Goal: Task Accomplishment & Management: Manage account settings

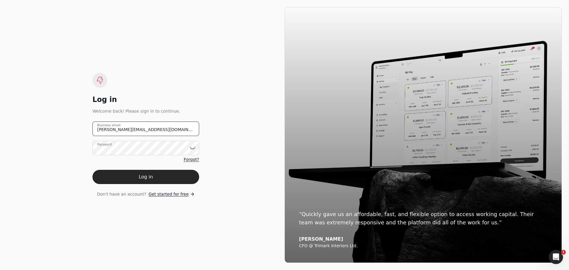
drag, startPoint x: 157, startPoint y: 132, endPoint x: 81, endPoint y: 132, distance: 76.8
click at [81, 132] on div "Log in Welcome back! Please sign in to continue. [PERSON_NAME][EMAIL_ADDRESS][D…" at bounding box center [145, 135] width 277 height 256
type email "[EMAIL_ADDRESS][DOMAIN_NAME]"
click at [190, 147] on icon at bounding box center [192, 148] width 5 height 2
click at [115, 177] on button "Log in" at bounding box center [145, 177] width 107 height 14
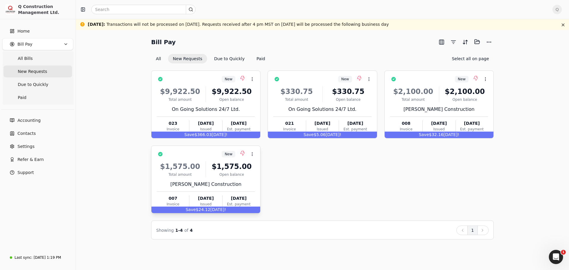
click at [253, 166] on div "$1,575.00" at bounding box center [231, 166] width 47 height 11
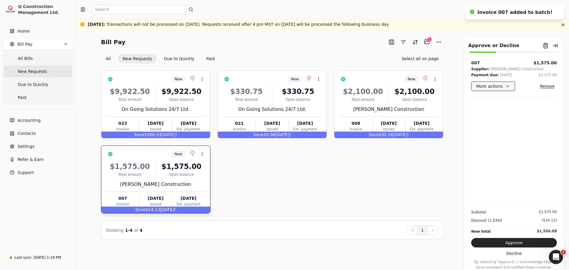
click at [507, 86] on button "More actions" at bounding box center [493, 85] width 44 height 9
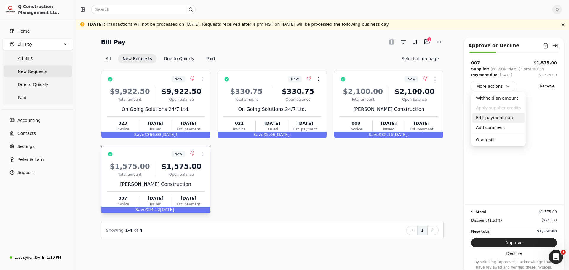
click at [494, 119] on div "Edit payment date" at bounding box center [498, 118] width 52 height 10
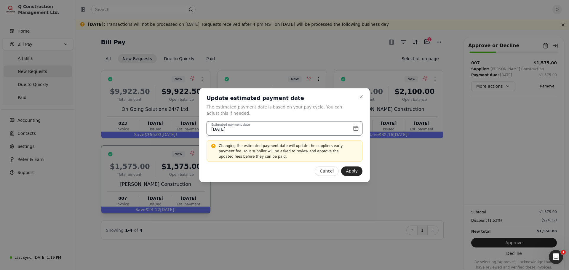
click at [356, 129] on input "[DATE]" at bounding box center [285, 128] width 156 height 15
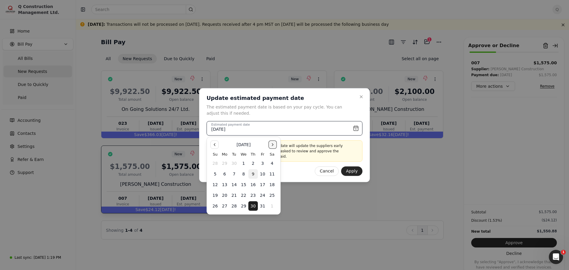
click at [272, 145] on button "Go to the Next Month" at bounding box center [272, 144] width 8 height 8
click at [253, 174] on button "6" at bounding box center [252, 173] width 9 height 9
type input "[DATE]"
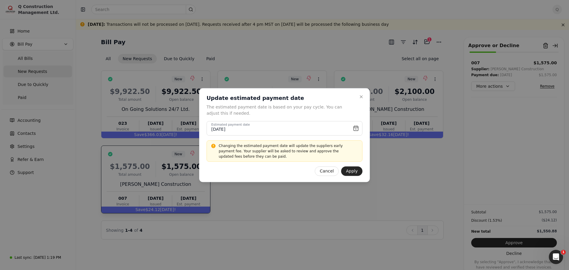
click at [301, 209] on div at bounding box center [284, 135] width 569 height 270
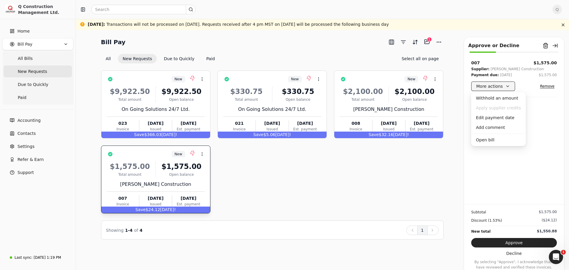
click at [506, 87] on button "More actions" at bounding box center [493, 85] width 44 height 9
click at [496, 119] on div "Edit payment date" at bounding box center [498, 118] width 52 height 10
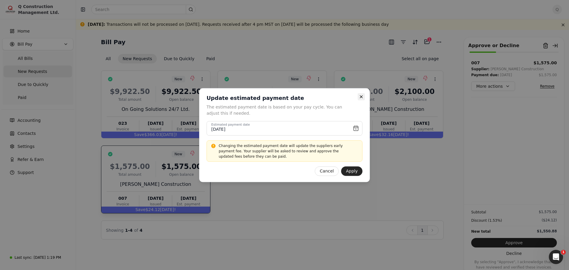
click at [361, 96] on icon "button" at bounding box center [361, 96] width 5 height 5
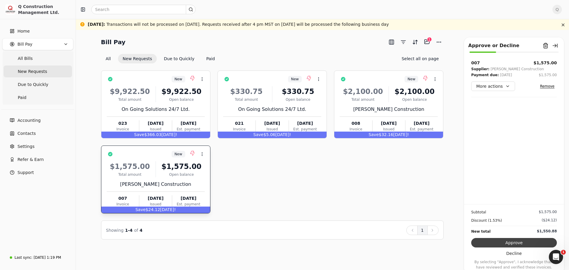
click at [505, 240] on button "Approve" at bounding box center [514, 242] width 86 height 9
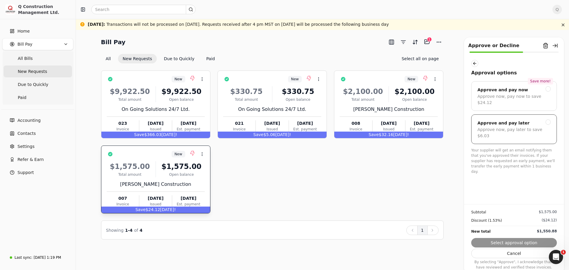
click at [548, 119] on div at bounding box center [548, 121] width 5 height 5
click at [515, 244] on button "Submit approval" at bounding box center [514, 242] width 86 height 9
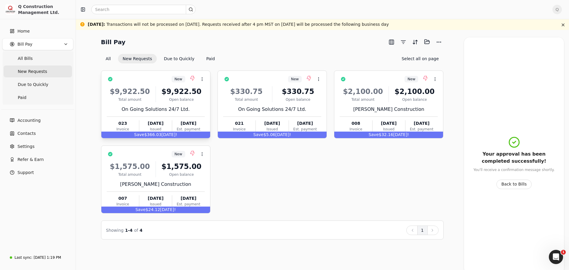
click at [197, 110] on div "On Going Solutions 24/7 Ltd." at bounding box center [156, 109] width 98 height 7
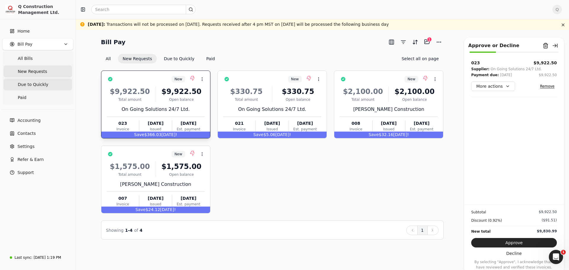
click at [29, 85] on span "Due to Quickly" at bounding box center [33, 84] width 31 height 6
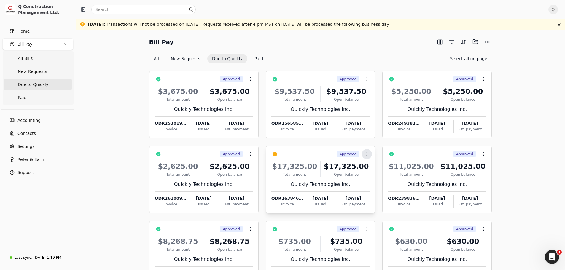
click at [365, 154] on icon at bounding box center [366, 154] width 5 height 5
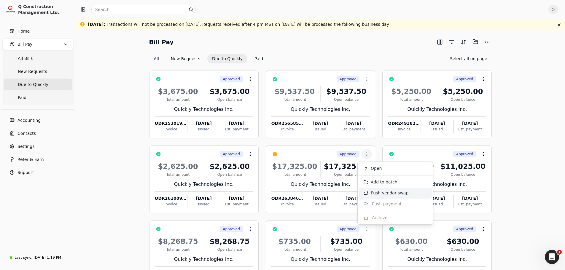
click at [375, 193] on span "Push vendor swap" at bounding box center [389, 193] width 38 height 6
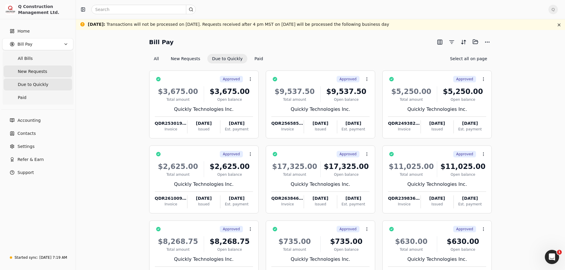
click at [36, 72] on span "New Requests" at bounding box center [32, 71] width 29 height 6
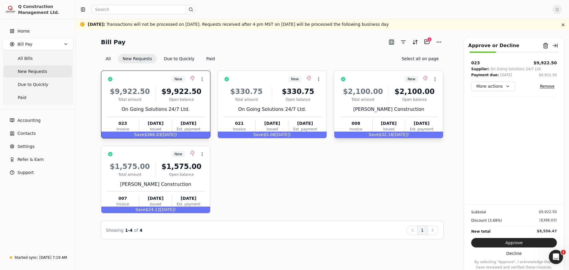
click at [427, 107] on div "[PERSON_NAME] Construction" at bounding box center [389, 109] width 98 height 7
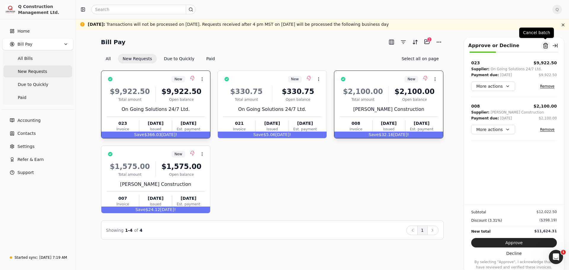
click at [545, 46] on button "Remove from batch" at bounding box center [545, 45] width 9 height 9
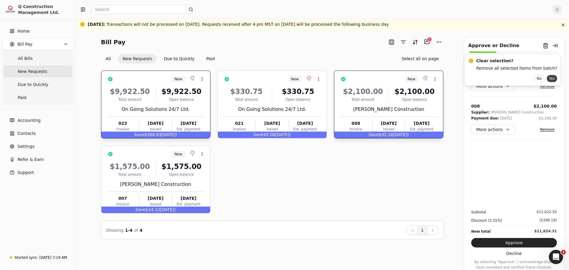
click at [547, 79] on button "Yes" at bounding box center [552, 78] width 10 height 7
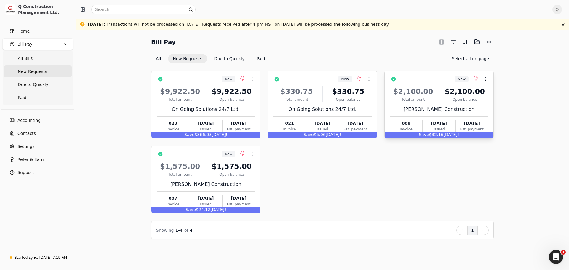
click at [472, 105] on div "$2,100.00 Total amount $2,100.00 Open balance [PERSON_NAME] Construction 008 In…" at bounding box center [439, 108] width 98 height 51
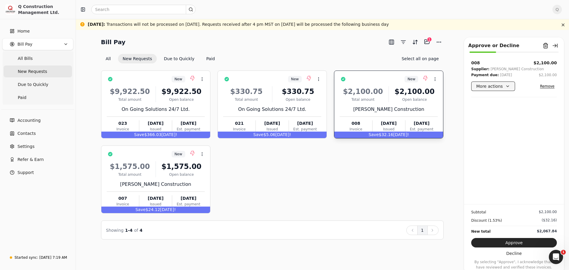
click at [506, 87] on button "More actions" at bounding box center [493, 85] width 44 height 9
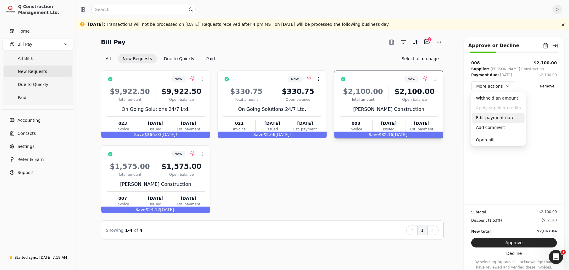
click at [487, 118] on div "Edit payment date" at bounding box center [498, 118] width 52 height 10
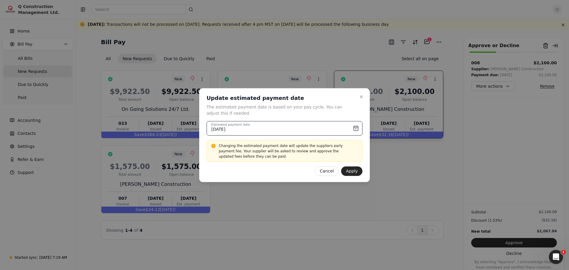
click at [356, 129] on input "[DATE]" at bounding box center [285, 128] width 156 height 15
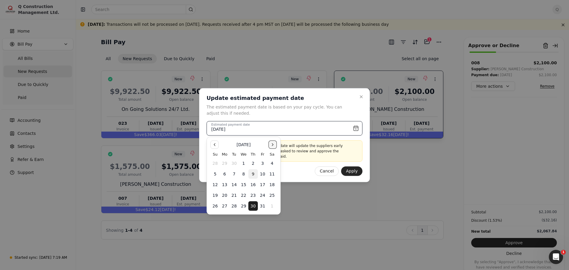
click at [273, 145] on button "Go to the Next Month" at bounding box center [272, 144] width 8 height 8
click at [254, 175] on button "6" at bounding box center [252, 173] width 9 height 9
type input "[DATE]"
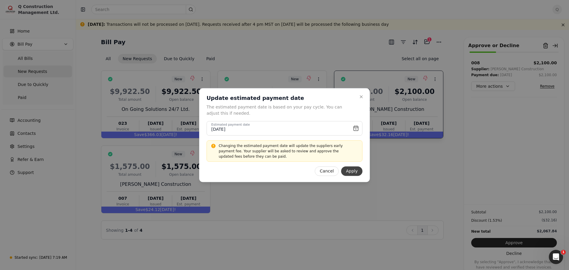
click at [353, 169] on button "Apply" at bounding box center [351, 170] width 21 height 9
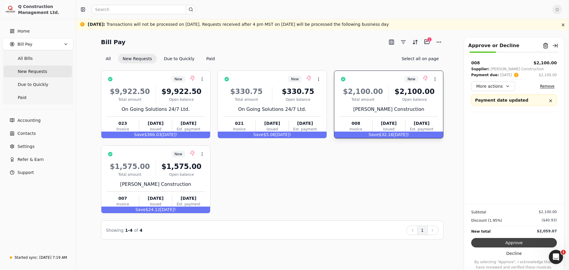
click at [517, 244] on button "Approve" at bounding box center [514, 242] width 86 height 9
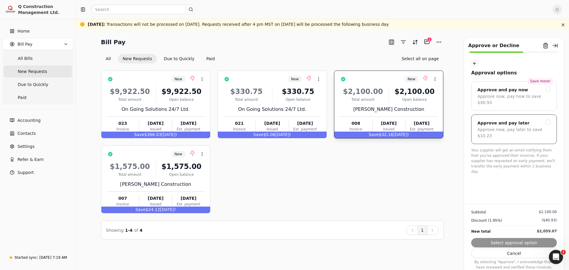
click at [547, 119] on div at bounding box center [548, 121] width 5 height 5
click at [517, 244] on button "Submit approval" at bounding box center [514, 242] width 86 height 9
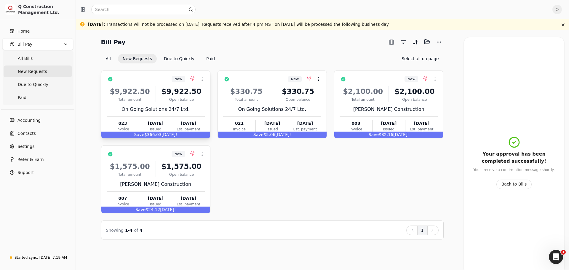
click at [193, 107] on div "On Going Solutions 24/7 Ltd." at bounding box center [156, 109] width 98 height 7
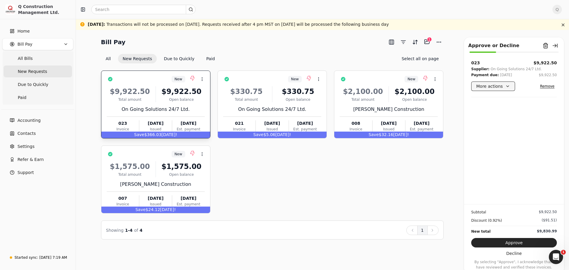
click at [506, 87] on button "More actions" at bounding box center [493, 85] width 44 height 9
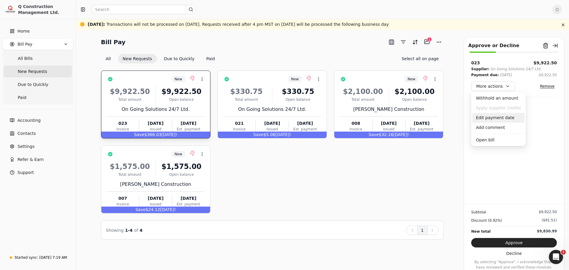
click at [491, 117] on div "Edit payment date" at bounding box center [498, 118] width 52 height 10
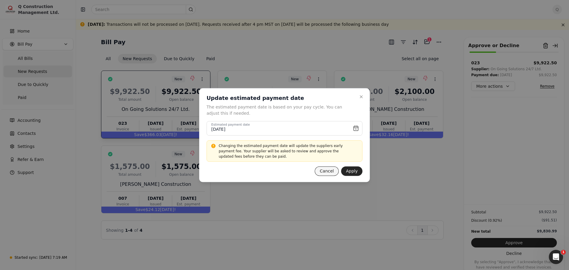
click at [328, 173] on button "Cancel" at bounding box center [327, 170] width 24 height 9
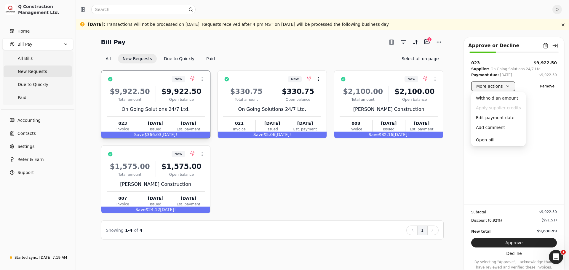
click at [507, 88] on button "More actions" at bounding box center [493, 85] width 44 height 9
click at [500, 99] on div "Withhold an amount" at bounding box center [498, 98] width 52 height 10
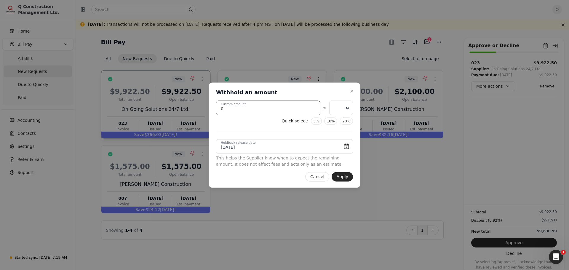
click at [233, 111] on amount "0" at bounding box center [268, 107] width 104 height 15
type input "0.00"
type amount "5"
type input "0.05"
type amount "50"
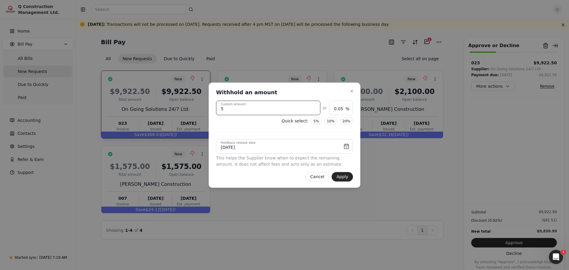
type input "0.50"
type amount "500"
type input "5.04"
type amount "5000"
type input "50.39"
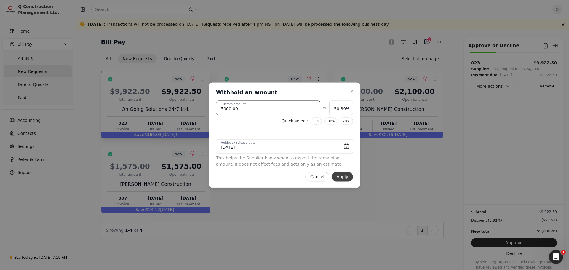
type amount "5000.00"
click at [340, 178] on button "Apply" at bounding box center [342, 176] width 21 height 9
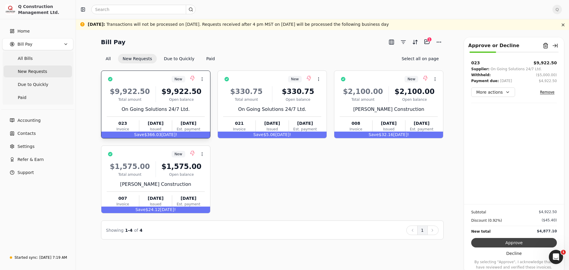
click at [511, 243] on button "Approve" at bounding box center [514, 242] width 86 height 9
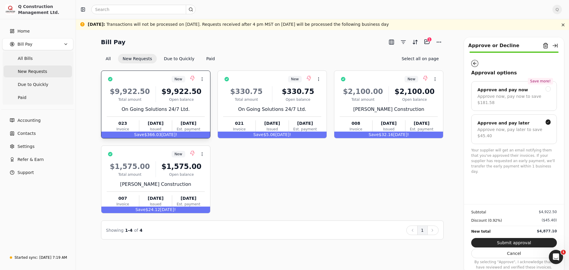
click at [474, 65] on button "button" at bounding box center [474, 63] width 7 height 7
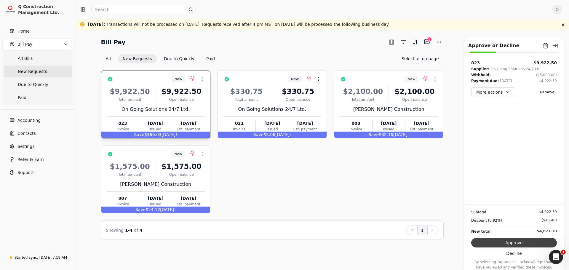
click at [522, 242] on button "Approve" at bounding box center [514, 242] width 86 height 9
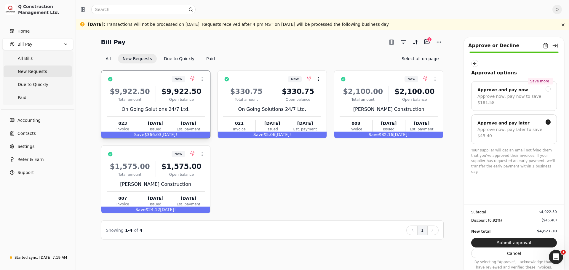
click at [522, 242] on button "Submit approval" at bounding box center [514, 242] width 86 height 9
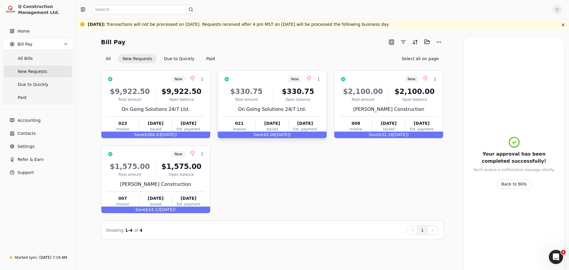
click at [309, 98] on div "Open balance" at bounding box center [298, 99] width 47 height 5
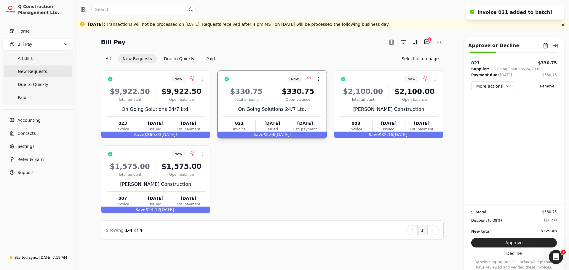
click at [306, 107] on div "On Going Solutions 24/7 Ltd." at bounding box center [272, 109] width 98 height 7
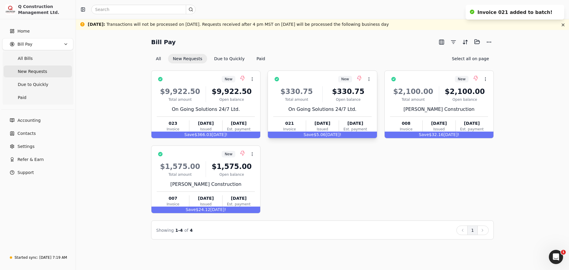
click at [351, 106] on div "On Going Solutions 24/7 Ltd." at bounding box center [322, 109] width 98 height 7
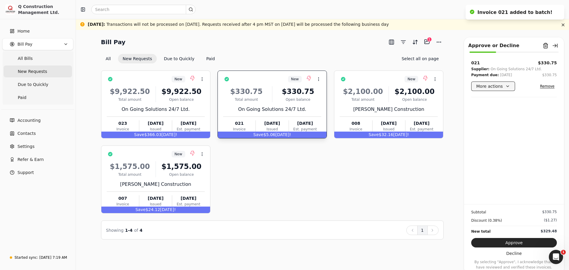
click at [508, 85] on button "More actions" at bounding box center [493, 85] width 44 height 9
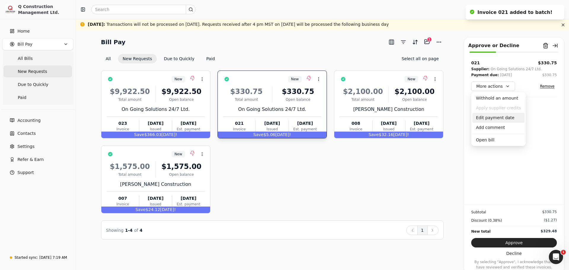
click at [492, 119] on div "Edit payment date" at bounding box center [498, 118] width 52 height 10
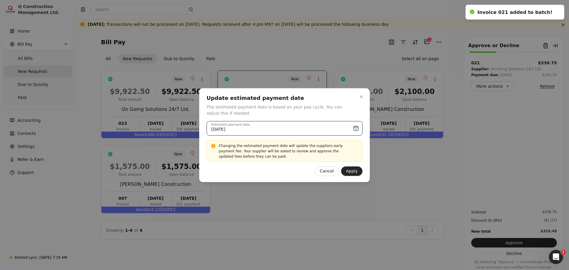
click at [356, 129] on input "[DATE]" at bounding box center [285, 128] width 156 height 15
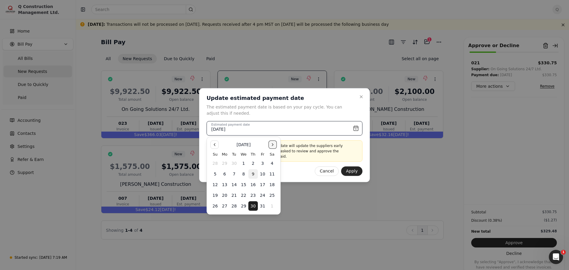
click at [273, 146] on button "Go to the Next Month" at bounding box center [272, 144] width 8 height 8
click at [252, 173] on button "6" at bounding box center [252, 173] width 9 height 9
type input "[DATE]"
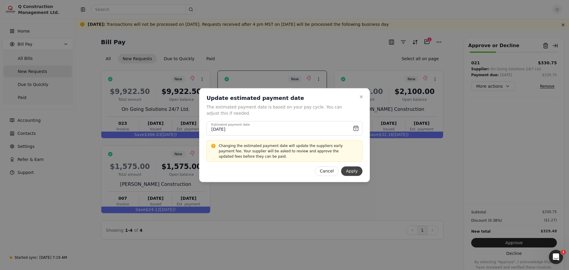
click at [356, 171] on button "Apply" at bounding box center [351, 170] width 21 height 9
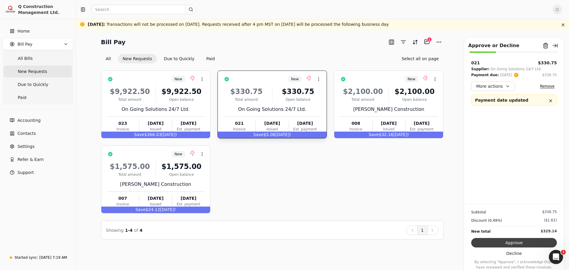
click at [509, 243] on button "Approve" at bounding box center [514, 242] width 86 height 9
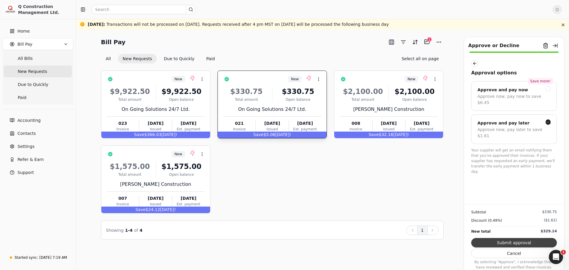
click at [514, 242] on button "Submit approval" at bounding box center [514, 242] width 86 height 9
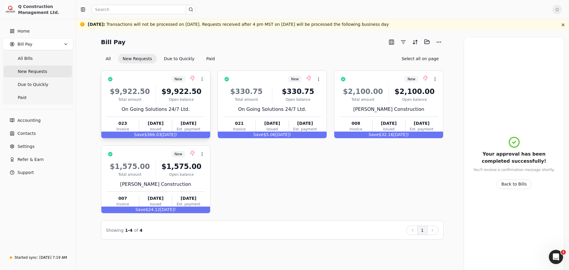
click at [199, 104] on div "$9,922.50 Total amount $9,922.50 Open balance On Going Solutions 24/7 Ltd. 023 …" at bounding box center [156, 108] width 98 height 51
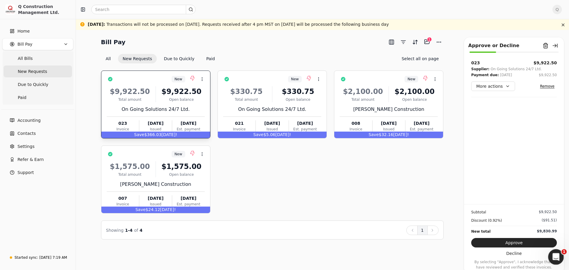
click at [555, 257] on icon "Open Intercom Messenger" at bounding box center [555, 256] width 4 height 5
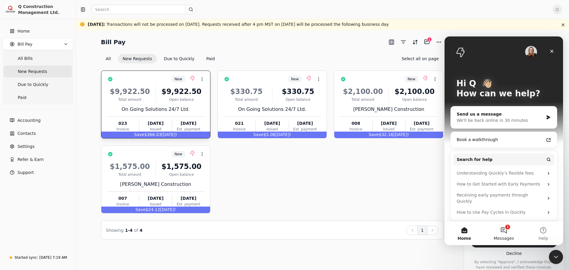
click at [505, 232] on button "1 Messages" at bounding box center [503, 233] width 39 height 24
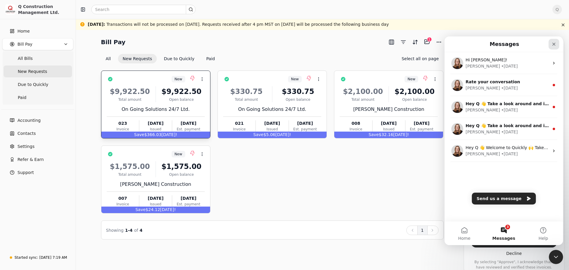
click at [554, 45] on icon "Close" at bounding box center [553, 44] width 3 height 3
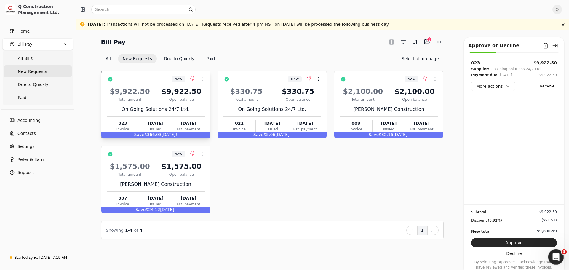
click at [556, 256] on icon "Open Intercom Messenger" at bounding box center [555, 256] width 4 height 5
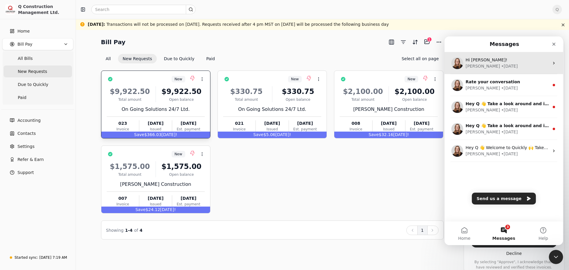
click at [530, 65] on div "[PERSON_NAME] • [DATE]" at bounding box center [508, 66] width 84 height 6
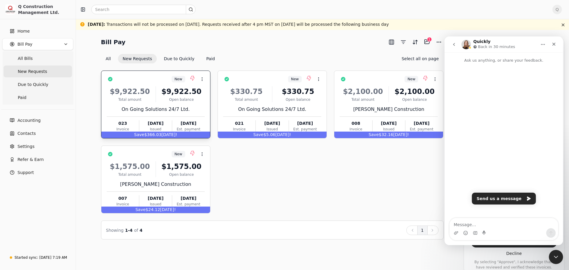
click at [454, 47] on button "go back" at bounding box center [453, 44] width 11 height 11
click at [555, 45] on icon "Close" at bounding box center [554, 44] width 5 height 5
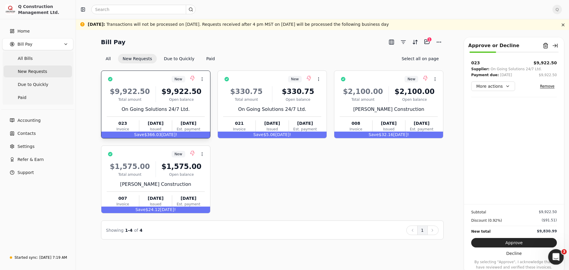
click at [555, 251] on icon "Open Intercom Messenger" at bounding box center [555, 256] width 10 height 10
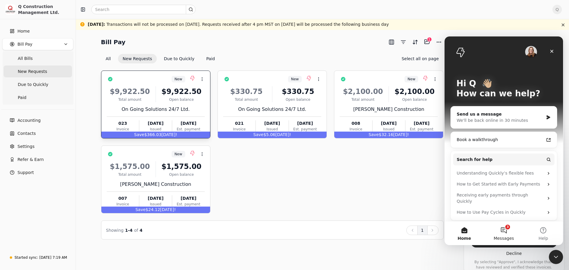
click at [506, 229] on button "3 Messages" at bounding box center [503, 233] width 39 height 24
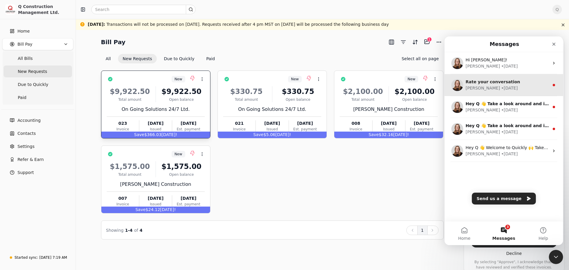
click at [550, 90] on div "Rate your conversation [PERSON_NAME] • [DATE]" at bounding box center [504, 85] width 119 height 22
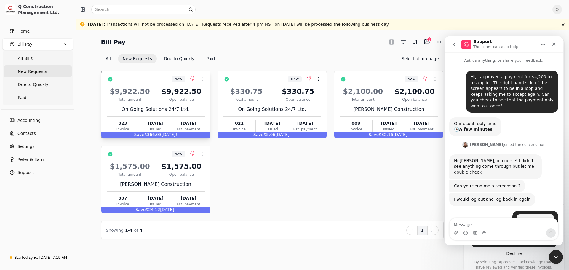
click at [454, 47] on button "go back" at bounding box center [453, 44] width 11 height 11
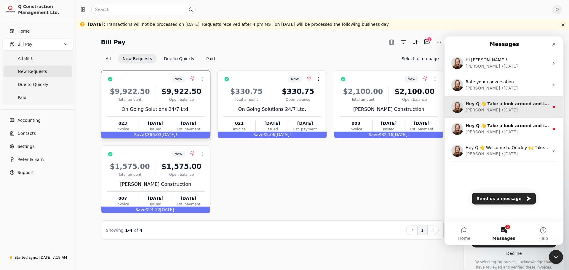
click at [547, 111] on div "Hey Q 👋 Take a look around and if you have any questions, just reply to this me…" at bounding box center [504, 107] width 119 height 22
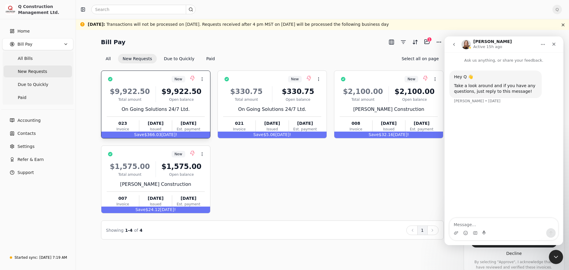
click at [452, 47] on icon "go back" at bounding box center [454, 44] width 5 height 5
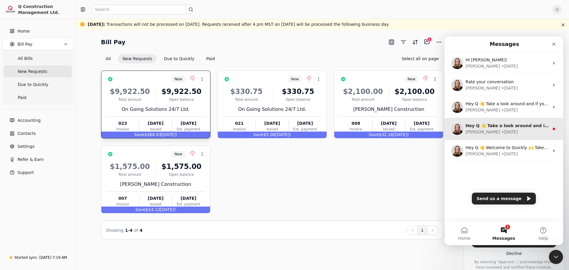
click at [552, 132] on div "Hey Q 👋 Take a look around and if you have any questions, just reply to this me…" at bounding box center [504, 129] width 119 height 22
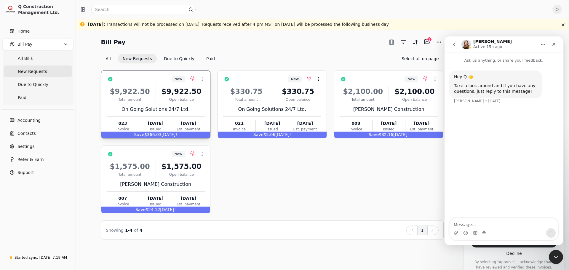
click at [454, 46] on icon "go back" at bounding box center [454, 44] width 5 height 5
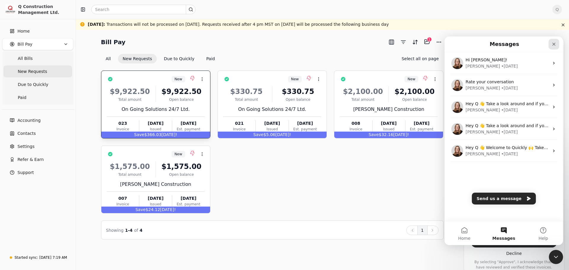
click at [552, 44] on icon "Close" at bounding box center [554, 44] width 5 height 5
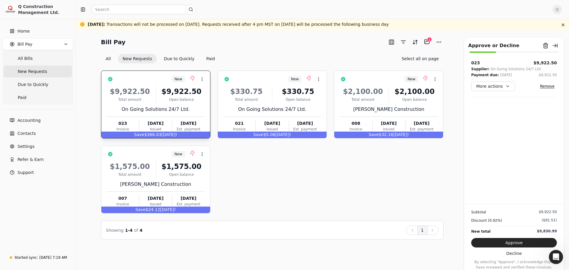
click at [425, 194] on div "New Context Menu Button $9,922.50 Total amount $9,922.50 Open balance On Going …" at bounding box center [272, 142] width 343 height 143
click at [426, 42] on button "Selected items: 1" at bounding box center [426, 41] width 9 height 9
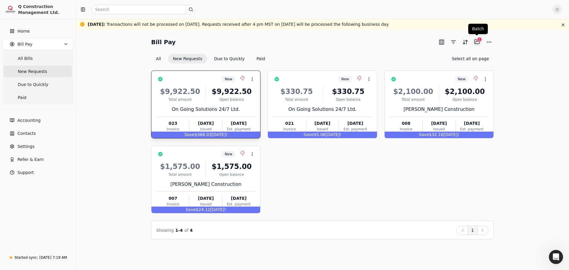
click at [476, 41] on button "Selected items: 1" at bounding box center [476, 41] width 9 height 9
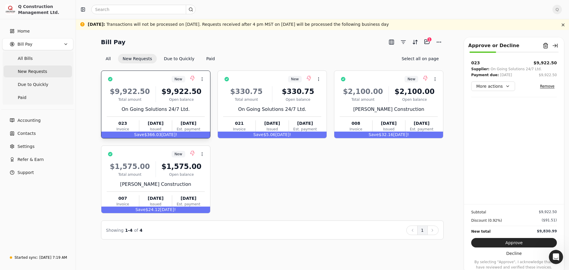
click at [419, 185] on div "New Context Menu Button $9,922.50 Total amount $9,922.50 Open balance On Going …" at bounding box center [272, 142] width 343 height 143
click at [307, 175] on div "New Context Menu Button $9,922.50 Total amount $9,922.50 Open balance On Going …" at bounding box center [272, 142] width 343 height 143
click at [545, 46] on button "Remove from batch" at bounding box center [545, 45] width 9 height 9
click at [547, 79] on button "Yes" at bounding box center [552, 78] width 10 height 7
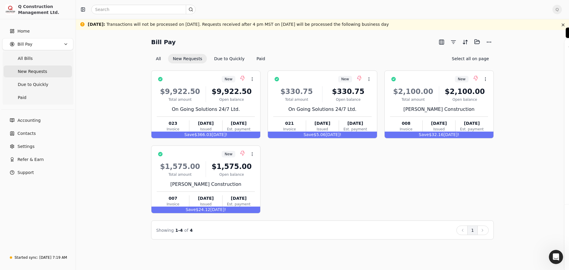
click at [453, 175] on div "New Context Menu Button $9,922.50 Total amount $9,922.50 Open balance On Going …" at bounding box center [322, 142] width 343 height 143
click at [565, 25] on button "button" at bounding box center [563, 24] width 7 height 7
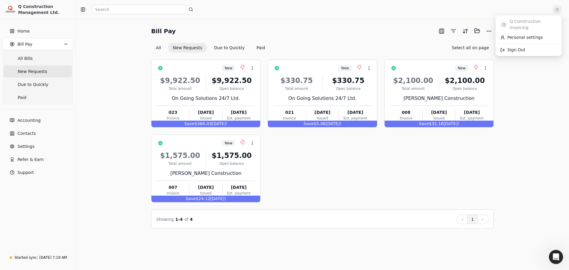
click at [557, 10] on span "Q" at bounding box center [556, 9] width 9 height 9
click at [514, 47] on span "Sign Out" at bounding box center [516, 50] width 18 height 6
